Goal: Task Accomplishment & Management: Manage account settings

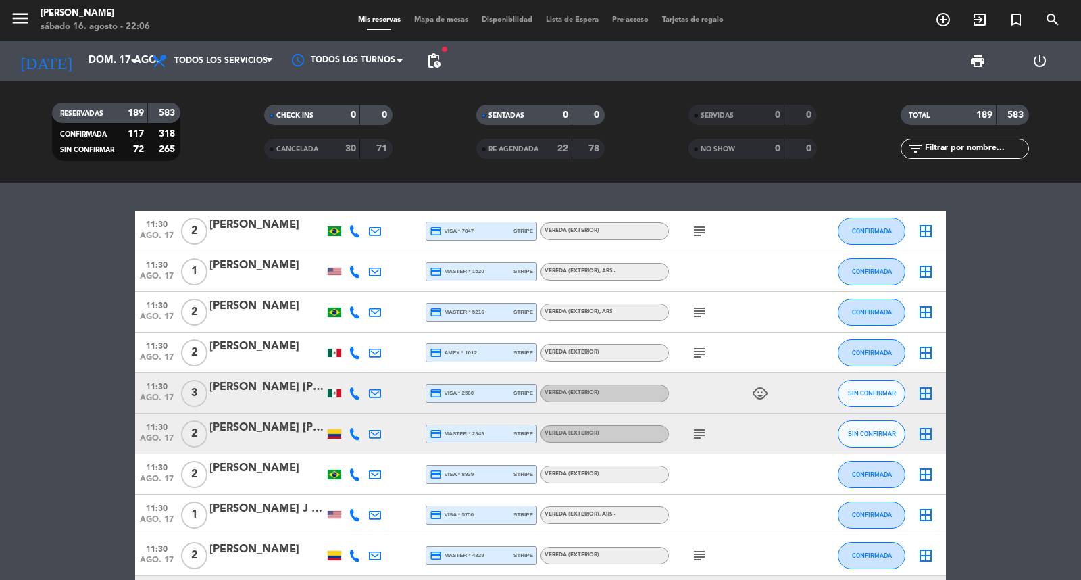
click at [945, 157] on div "filter_list" at bounding box center [965, 149] width 128 height 20
click at [940, 151] on input "text" at bounding box center [976, 148] width 105 height 15
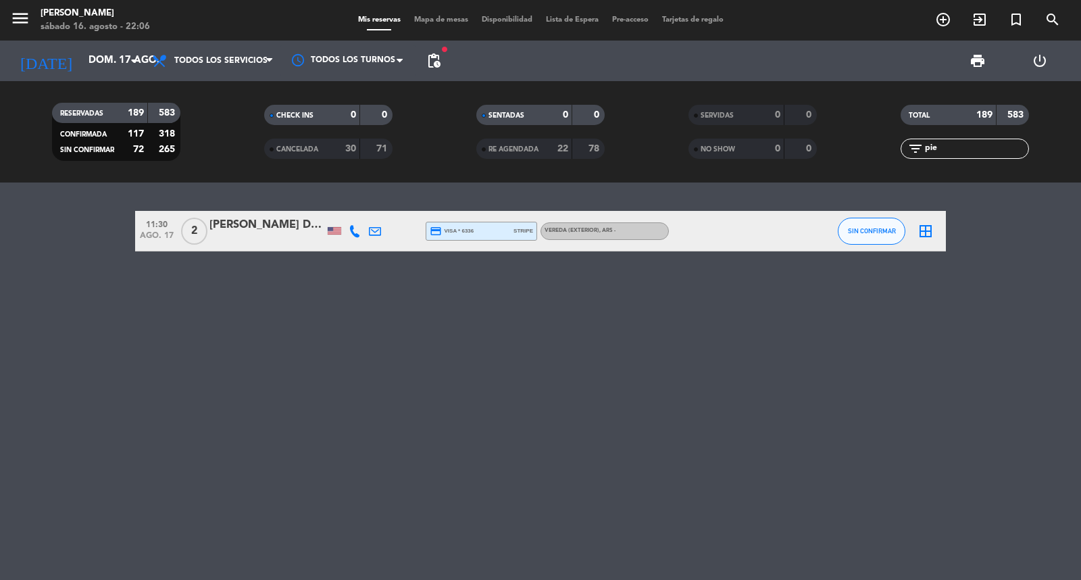
type input "pie"
click at [279, 242] on div at bounding box center [266, 239] width 115 height 11
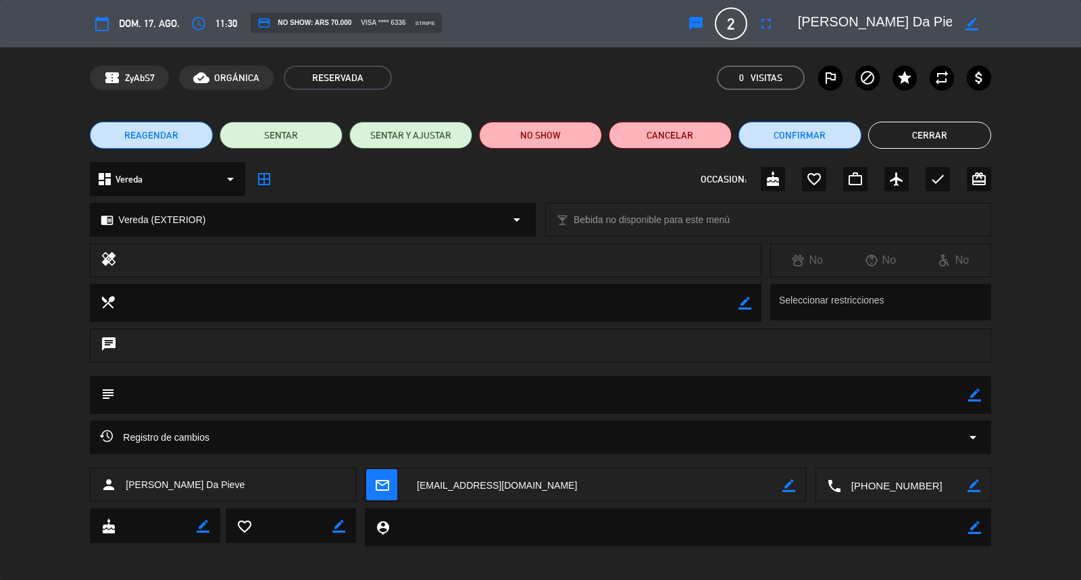
click at [974, 393] on icon "border_color" at bounding box center [974, 395] width 13 height 13
click at [939, 399] on textarea at bounding box center [541, 395] width 853 height 38
type textarea "confirmo"
click at [975, 396] on icon at bounding box center [974, 395] width 13 height 13
click at [951, 119] on div "REAGENDAR SENTAR SENTAR Y AJUSTAR NO SHOW Cancelar Confirmar Cerrar" at bounding box center [540, 135] width 1081 height 54
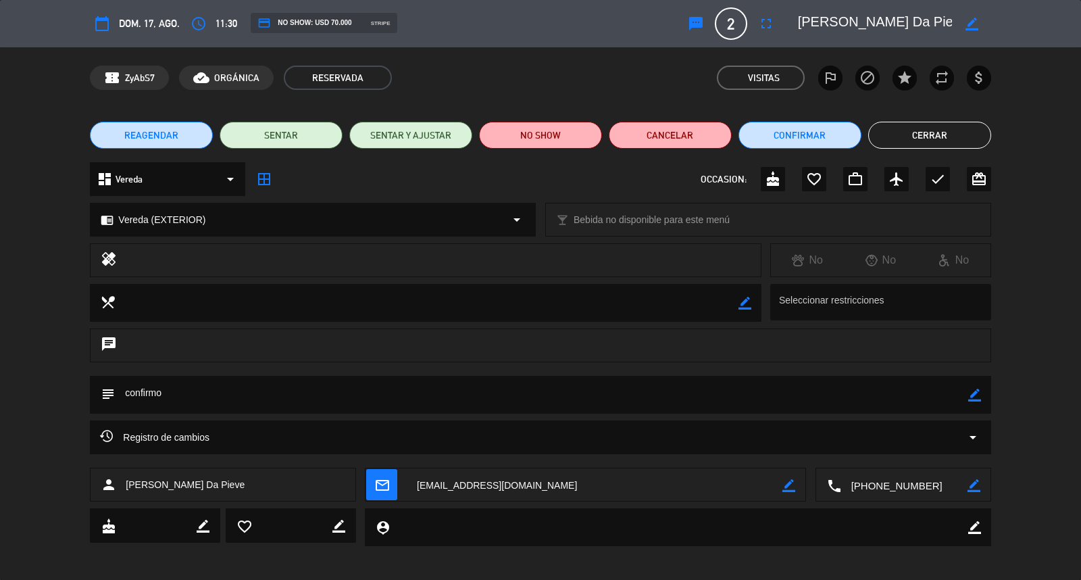
click at [961, 133] on button "Cerrar" at bounding box center [929, 135] width 123 height 27
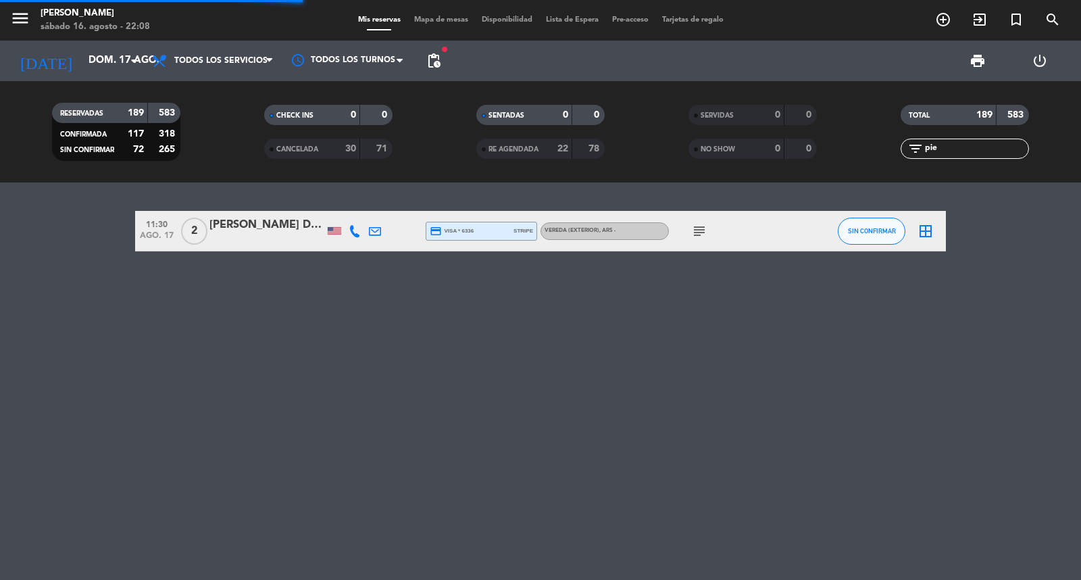
click at [961, 137] on div "TOTAL 189 583" at bounding box center [965, 122] width 212 height 34
click at [961, 139] on div "filter_list pie" at bounding box center [965, 149] width 128 height 20
click at [961, 143] on input "pie" at bounding box center [976, 148] width 105 height 15
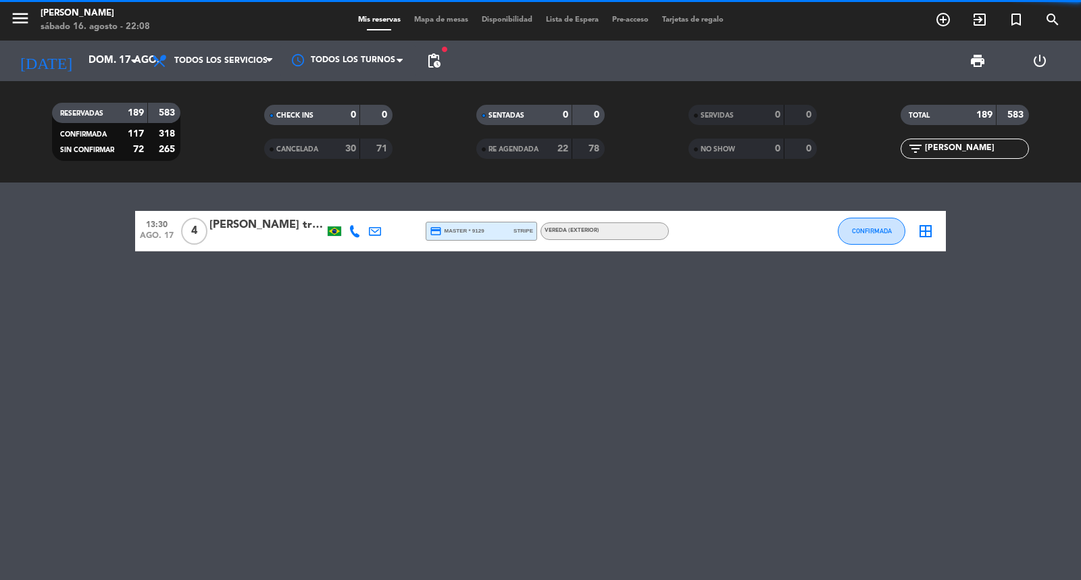
type input "[PERSON_NAME]"
click at [284, 228] on div "[PERSON_NAME] trova" at bounding box center [266, 225] width 115 height 18
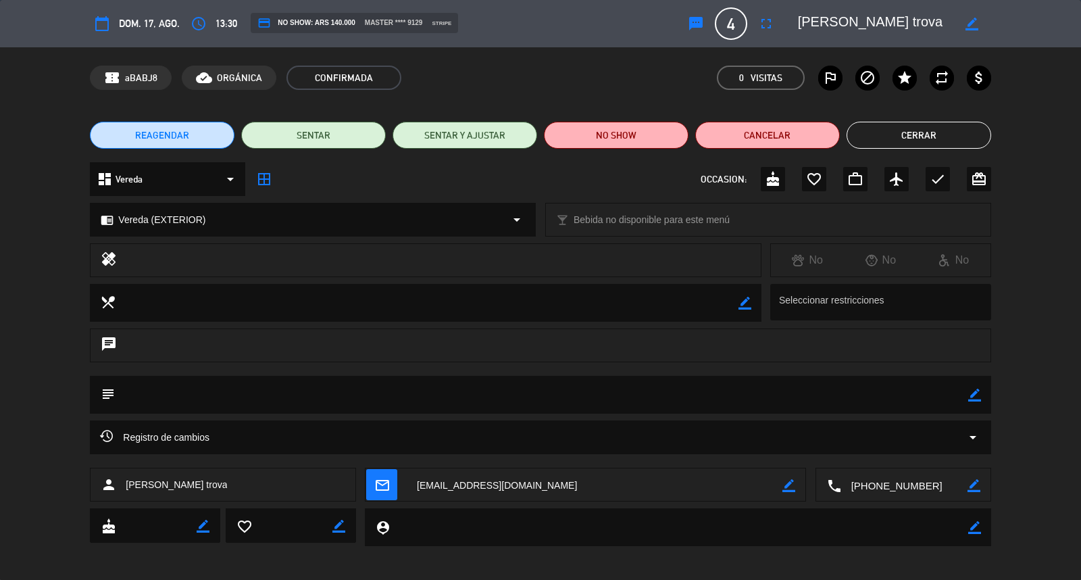
click at [974, 389] on icon "border_color" at bounding box center [974, 395] width 13 height 13
click at [936, 403] on textarea at bounding box center [541, 395] width 853 height 38
type textarea "confirmo"
click at [975, 395] on icon at bounding box center [974, 395] width 13 height 13
click at [936, 128] on button "Cerrar" at bounding box center [919, 135] width 145 height 27
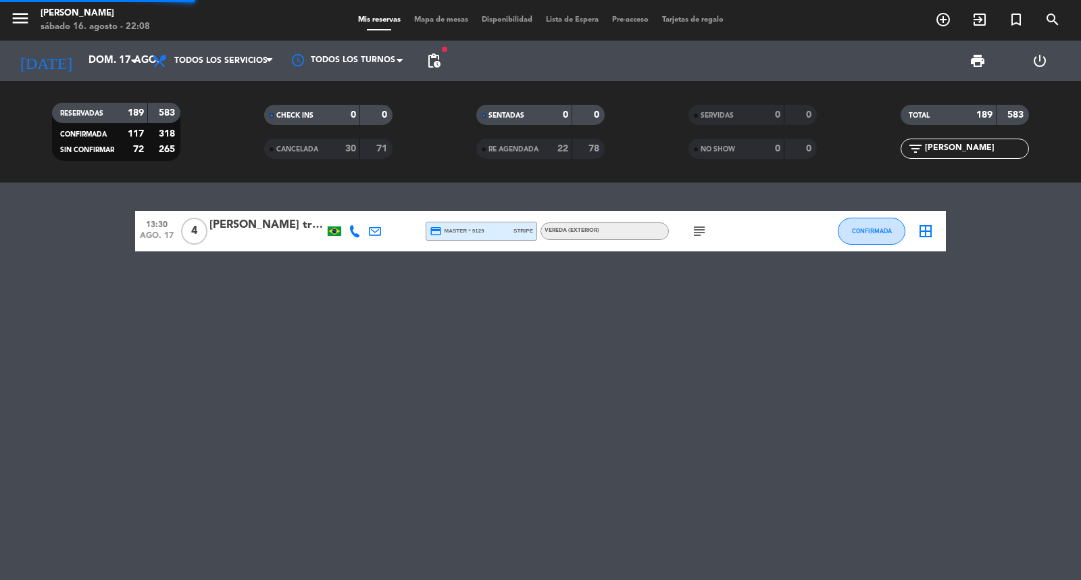
click at [957, 150] on input "[PERSON_NAME]" at bounding box center [976, 148] width 105 height 15
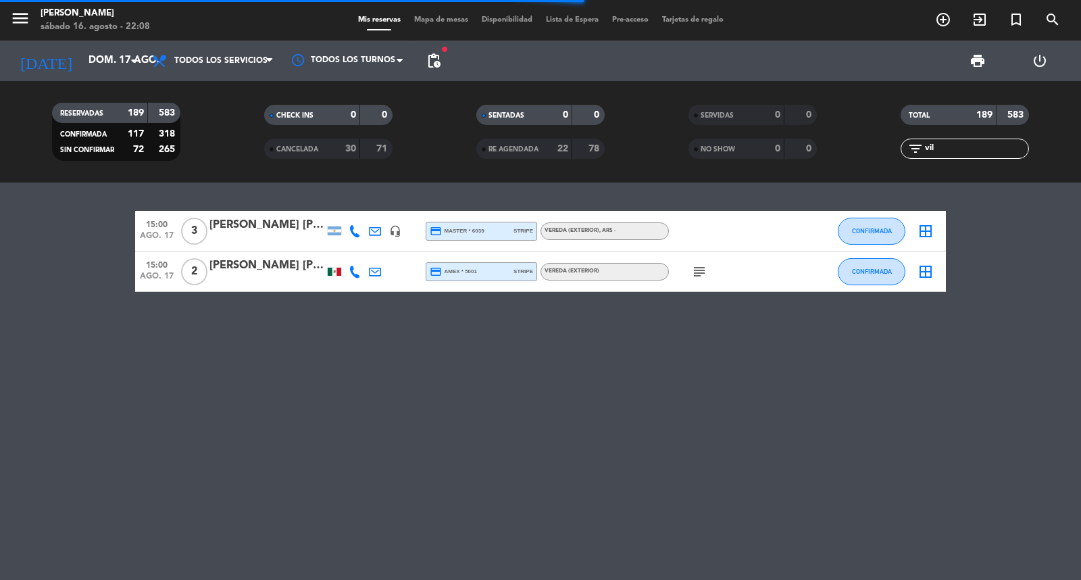
type input "vil"
click at [234, 228] on div "[PERSON_NAME] [PERSON_NAME]" at bounding box center [266, 225] width 115 height 18
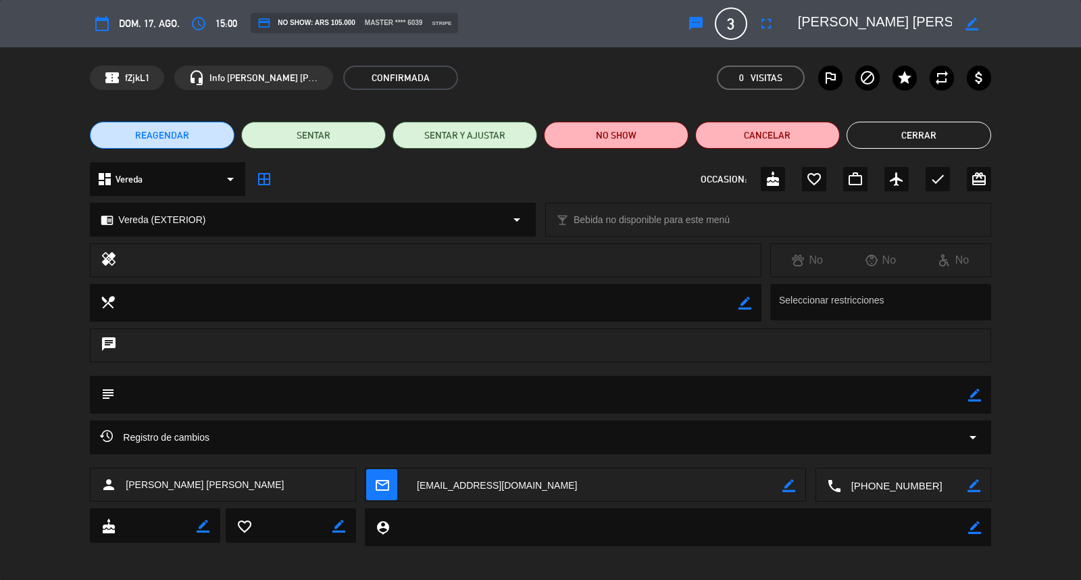
click at [969, 394] on icon "border_color" at bounding box center [974, 395] width 13 height 13
click at [956, 395] on textarea at bounding box center [541, 395] width 853 height 38
type textarea "confirmo"
click at [978, 390] on icon at bounding box center [974, 395] width 13 height 13
